Goal: Transaction & Acquisition: Purchase product/service

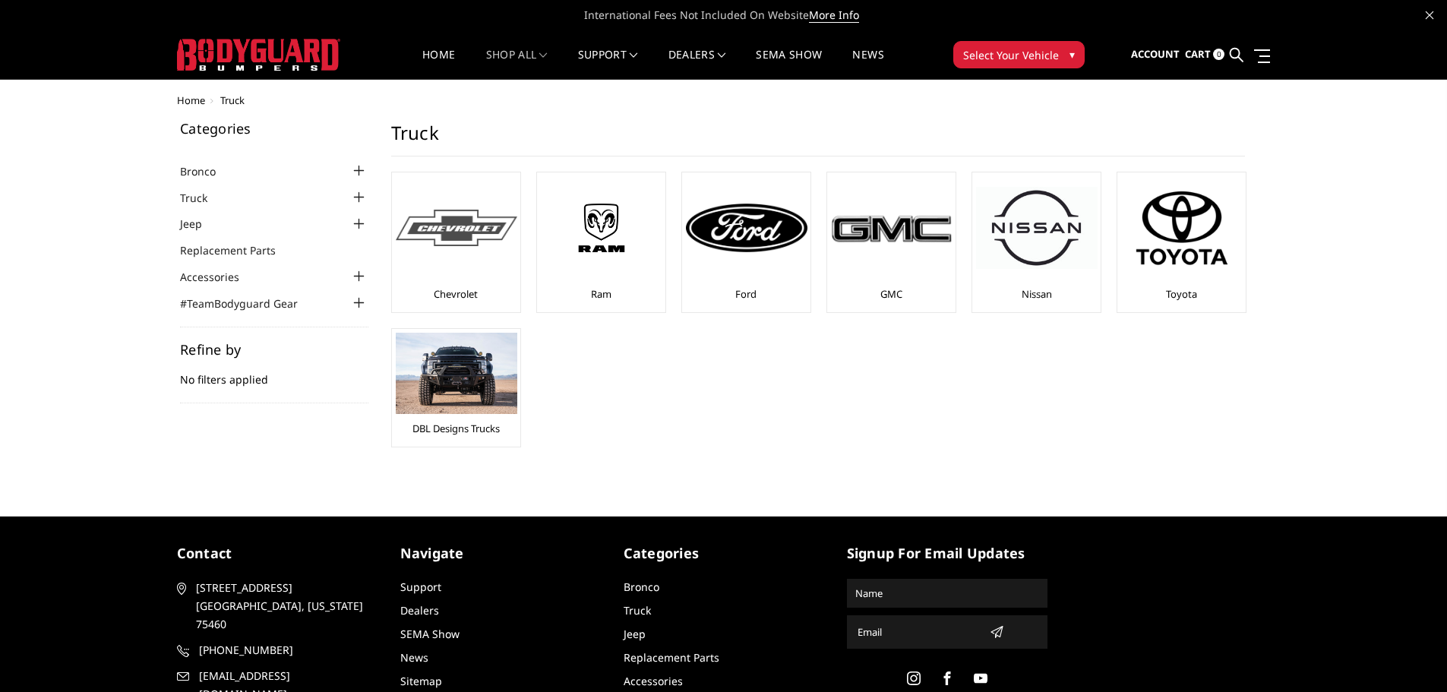
click at [457, 247] on div at bounding box center [456, 227] width 121 height 103
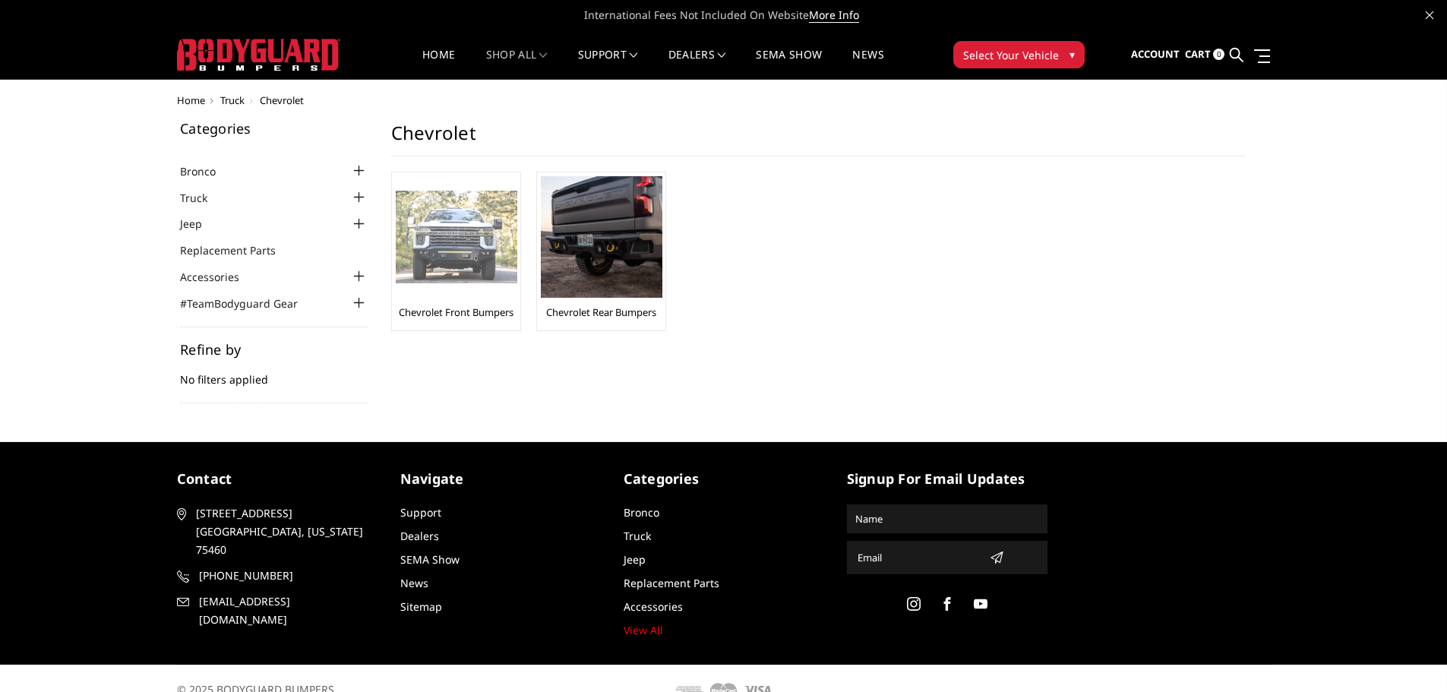
click at [446, 239] on img at bounding box center [456, 237] width 121 height 93
